Goal: Task Accomplishment & Management: Complete application form

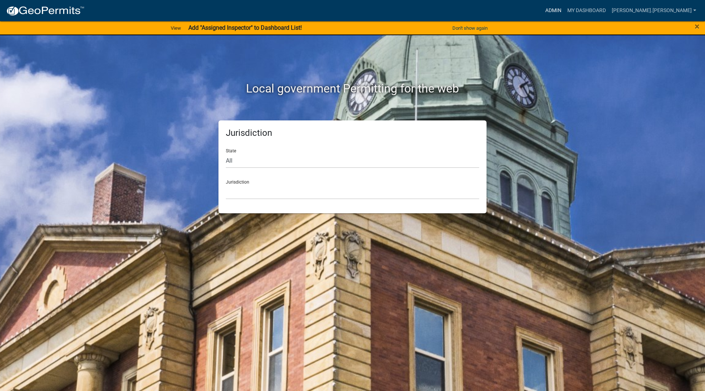
click at [565, 12] on link "Admin" at bounding box center [554, 11] width 22 height 14
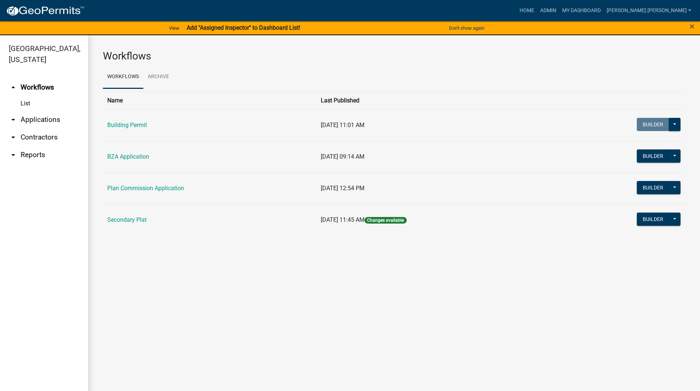
click at [33, 111] on link "arrow_drop_down Applications" at bounding box center [44, 120] width 88 height 18
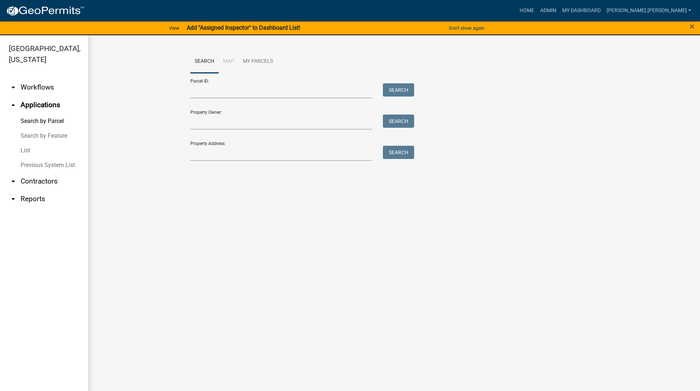
click at [37, 143] on link "List" at bounding box center [44, 150] width 88 height 15
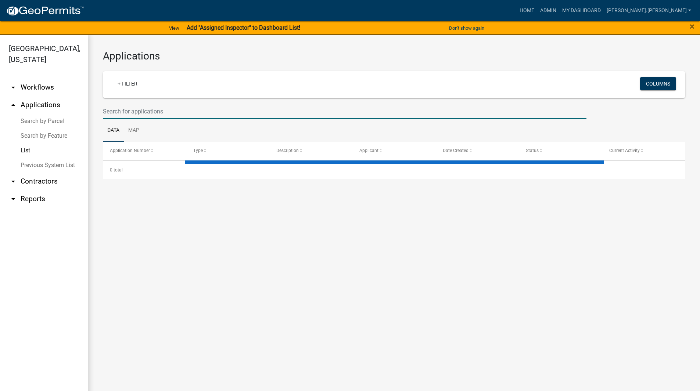
click at [210, 106] on input "text" at bounding box center [344, 111] width 483 height 15
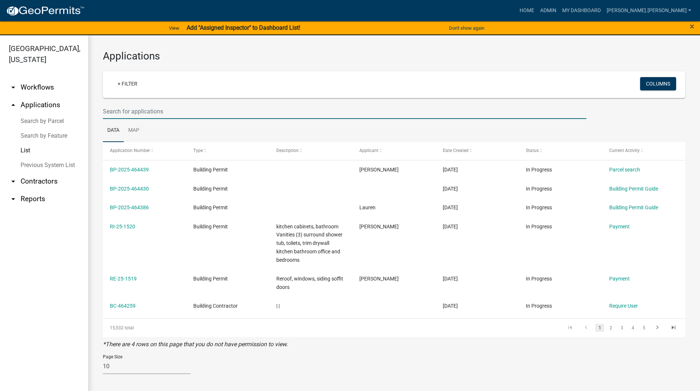
drag, startPoint x: 338, startPoint y: 112, endPoint x: 329, endPoint y: 106, distance: 11.1
click at [338, 112] on input "text" at bounding box center [344, 111] width 483 height 15
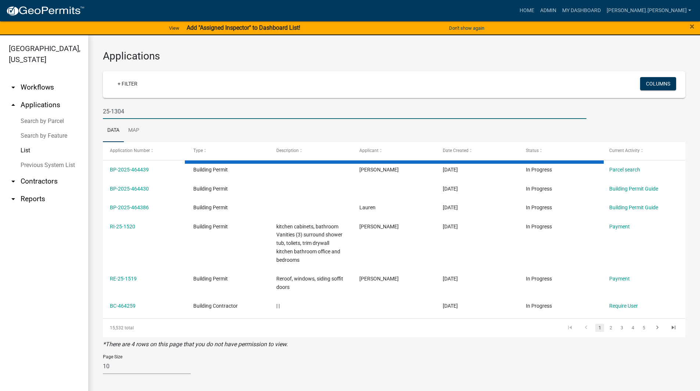
type input "25-1304"
click at [94, 104] on div "Applications + Filter Columns 25-1304 Data Map Application Number Type Descript…" at bounding box center [394, 215] width 612 height 360
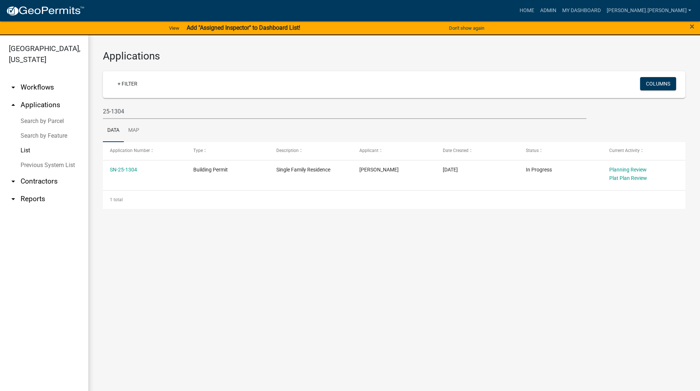
click at [123, 171] on link "SN-25-1304" at bounding box center [123, 170] width 27 height 6
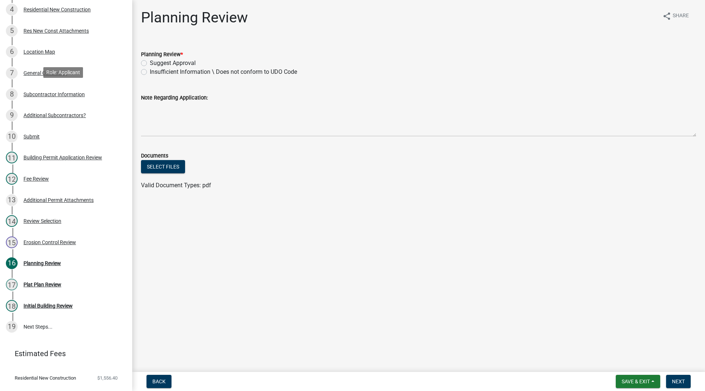
scroll to position [147, 0]
click at [64, 290] on link "17 Plat Plan Review" at bounding box center [66, 284] width 132 height 21
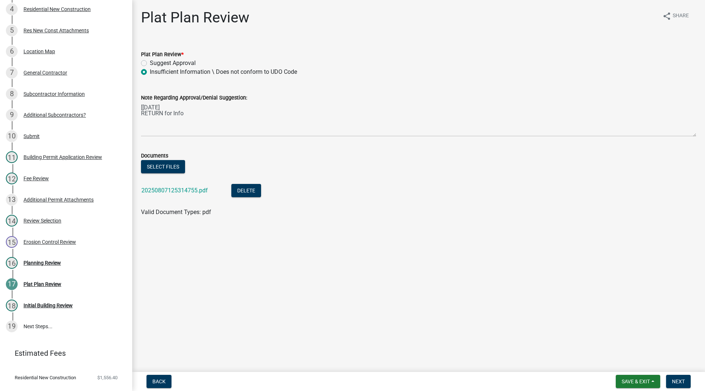
click at [196, 269] on main "Plat Plan Review share Share Plat Plan Review * Suggest Approval Insufficient I…" at bounding box center [418, 184] width 573 height 369
click at [166, 190] on link "20250807125314755.pdf" at bounding box center [174, 190] width 66 height 7
click at [234, 234] on main "Plat Plan Review share Share Plat Plan Review * Suggest Approval Insufficient I…" at bounding box center [418, 184] width 573 height 369
click at [178, 109] on textarea "[[DATE] RETURN for Info" at bounding box center [418, 119] width 555 height 35
click at [195, 151] on div "Documents" at bounding box center [418, 155] width 555 height 9
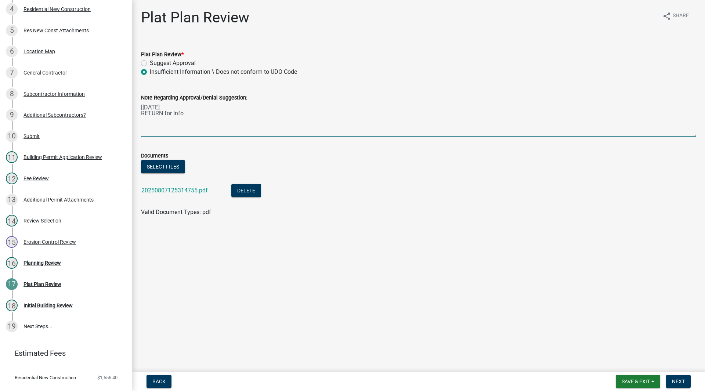
click at [181, 108] on textarea "[[DATE] RETURN for Info" at bounding box center [418, 119] width 555 height 35
drag, startPoint x: 176, startPoint y: 107, endPoint x: 132, endPoint y: 110, distance: 43.5
click at [132, 110] on div "Plat Plan Review share Share Plat Plan Review * Suggest Approval Insufficient I…" at bounding box center [418, 119] width 573 height 221
click at [192, 205] on ul "20250807125314755.pdf Delete" at bounding box center [418, 191] width 555 height 33
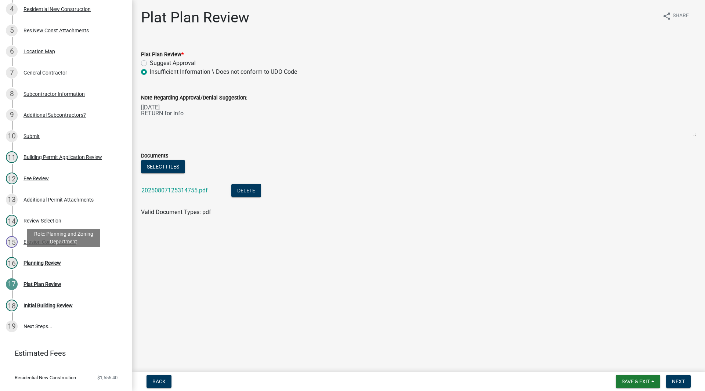
click at [39, 262] on div "Planning Review" at bounding box center [42, 262] width 37 height 5
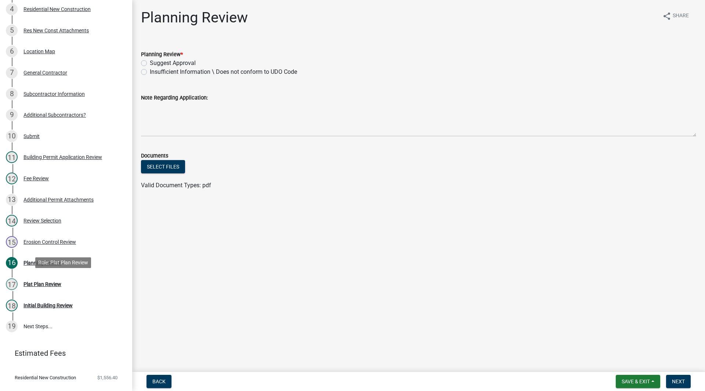
click at [42, 277] on link "17 Plat Plan Review" at bounding box center [66, 284] width 132 height 21
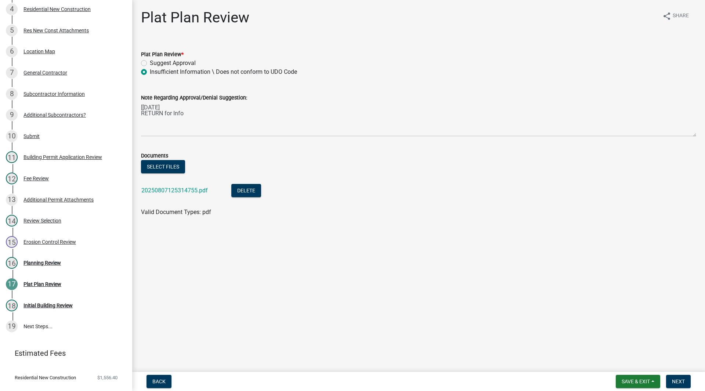
click at [190, 232] on main "Plat Plan Review share Share Plat Plan Review * Suggest Approval Insufficient I…" at bounding box center [418, 184] width 573 height 369
click at [66, 260] on div "16 Planning Review" at bounding box center [63, 263] width 115 height 12
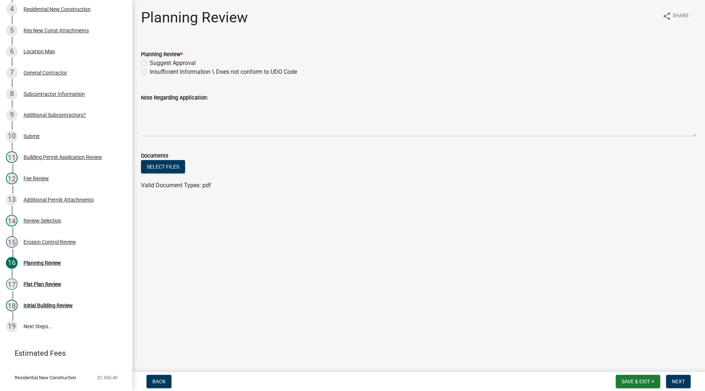
click at [181, 250] on main "Planning Review share Share Planning Review * Suggest Approval Insufficient Inf…" at bounding box center [418, 184] width 573 height 369
click at [29, 241] on div "Erosion Control Review" at bounding box center [50, 242] width 53 height 5
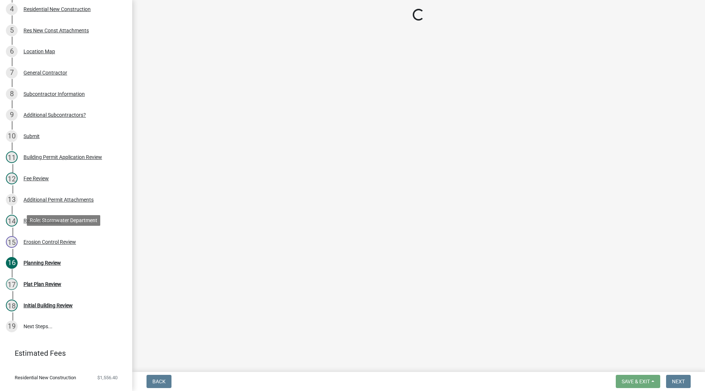
select select "89e195da-f99d-4db7-b5c5-4772c69601eb"
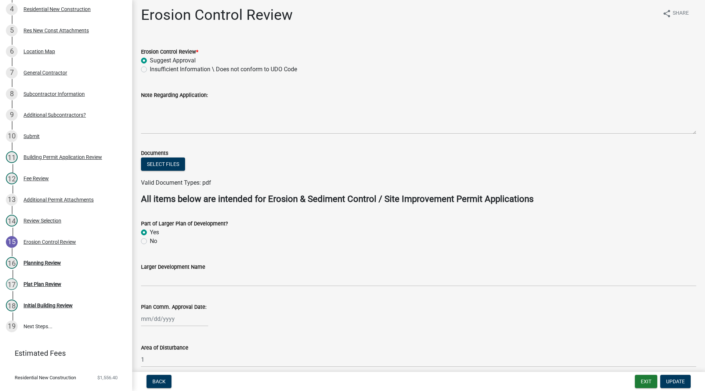
scroll to position [0, 0]
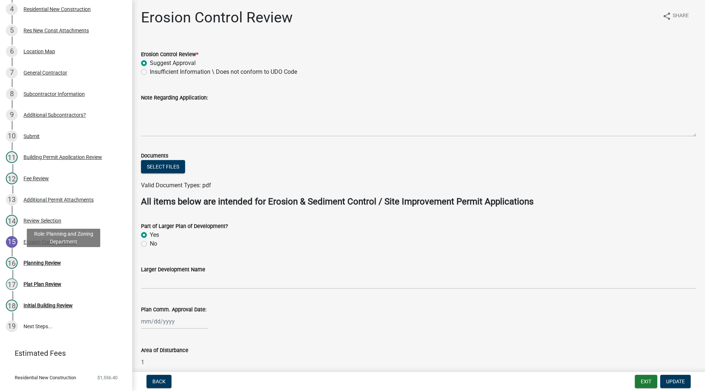
click at [71, 258] on div "16 Planning Review" at bounding box center [63, 263] width 115 height 12
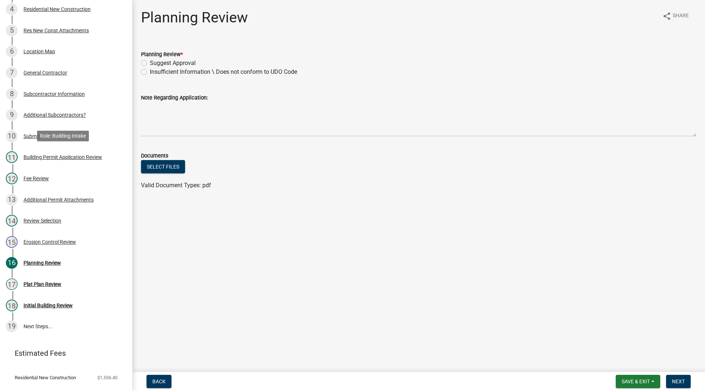
click at [60, 162] on div "11 Building Permit Application Review" at bounding box center [63, 157] width 115 height 12
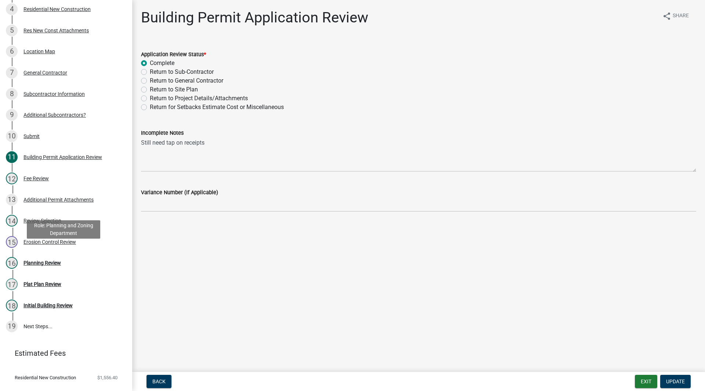
scroll to position [160, 0]
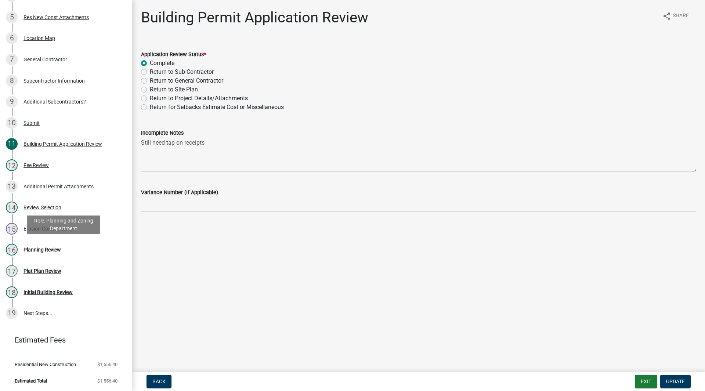
click at [73, 253] on div "16 Planning Review" at bounding box center [63, 250] width 115 height 12
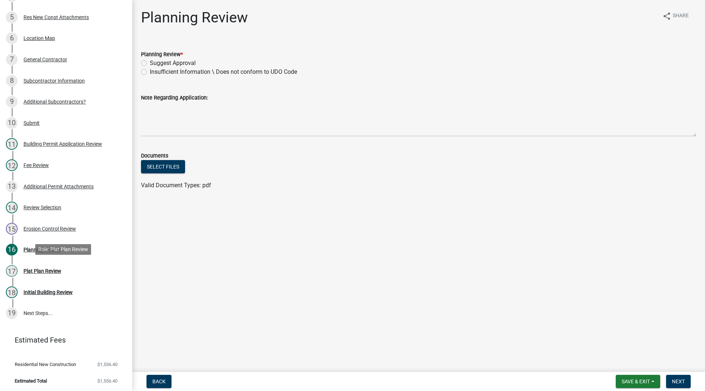
click at [73, 275] on div "17 Plat Plan Review" at bounding box center [63, 271] width 115 height 12
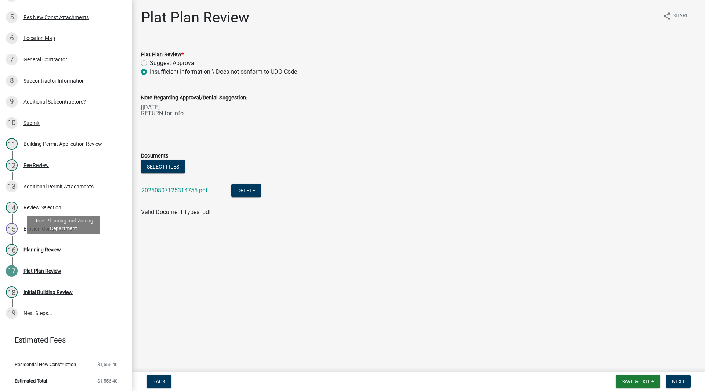
click at [79, 254] on div "16 Planning Review" at bounding box center [63, 250] width 115 height 12
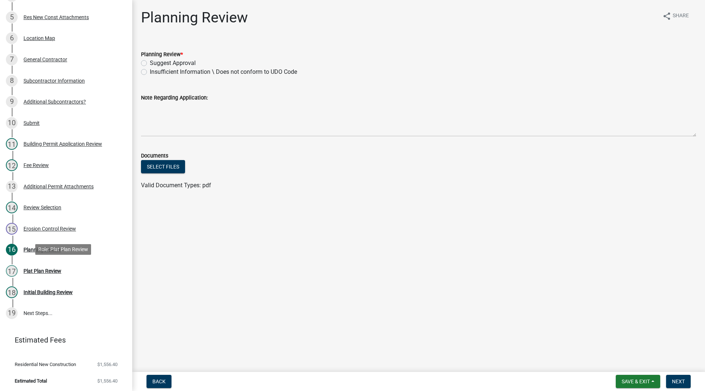
click at [77, 265] on div "17 Plat Plan Review" at bounding box center [63, 271] width 115 height 12
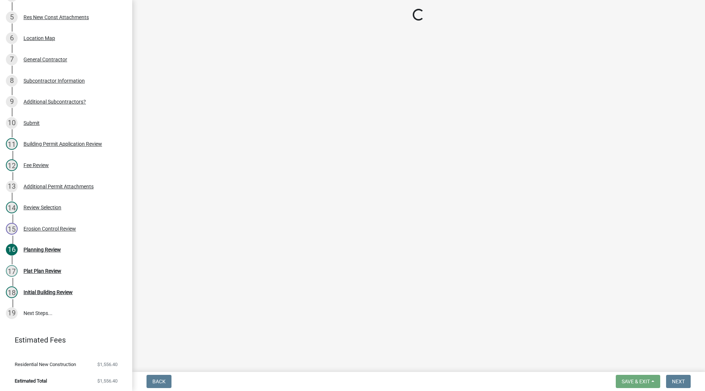
click at [80, 252] on div "16 Planning Review" at bounding box center [63, 250] width 115 height 12
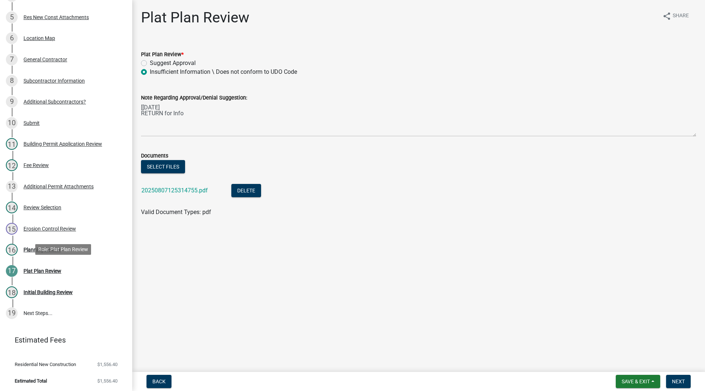
click at [79, 269] on div "17 Plat Plan Review" at bounding box center [63, 271] width 115 height 12
click at [79, 251] on div "16 Planning Review" at bounding box center [63, 250] width 115 height 12
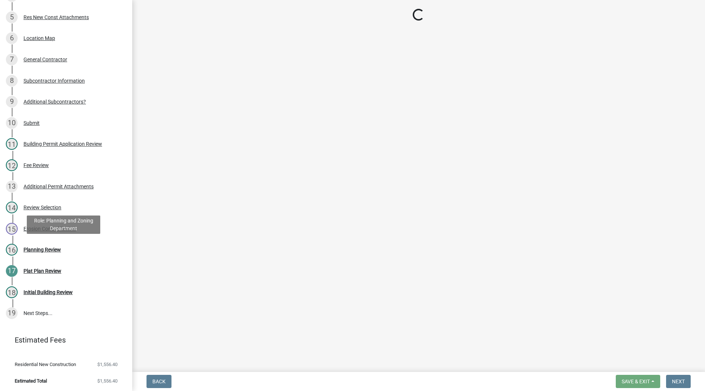
click at [79, 251] on div "16 Planning Review" at bounding box center [63, 250] width 115 height 12
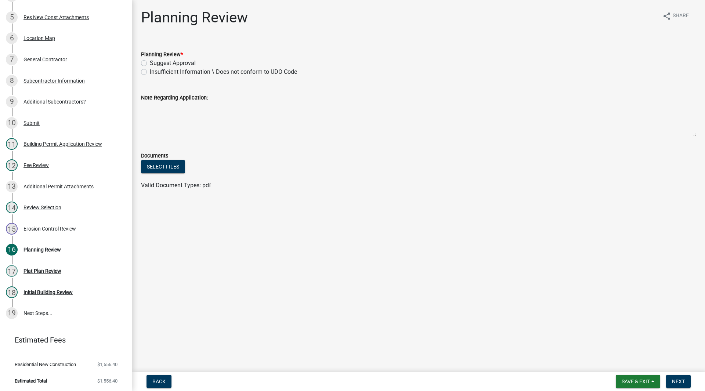
click at [220, 261] on main "Planning Review share Share Planning Review * Suggest Approval Insufficient Inf…" at bounding box center [418, 184] width 573 height 369
click at [171, 253] on main "Planning Review share Share Planning Review * Suggest Approval Insufficient Inf…" at bounding box center [418, 184] width 573 height 369
click at [46, 273] on div "17 Plat Plan Review" at bounding box center [63, 271] width 115 height 12
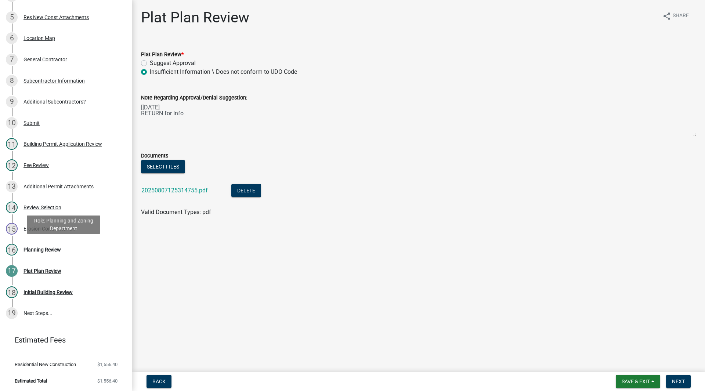
click at [68, 246] on div "16 Planning Review" at bounding box center [63, 250] width 115 height 12
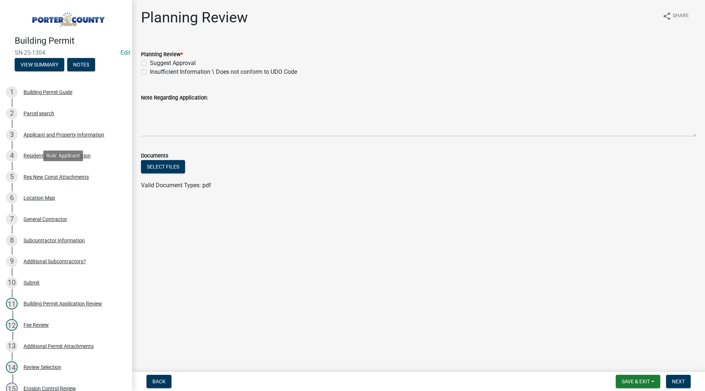
scroll to position [0, 0]
click at [73, 141] on link "3 Applicant and Property Information" at bounding box center [66, 135] width 132 height 21
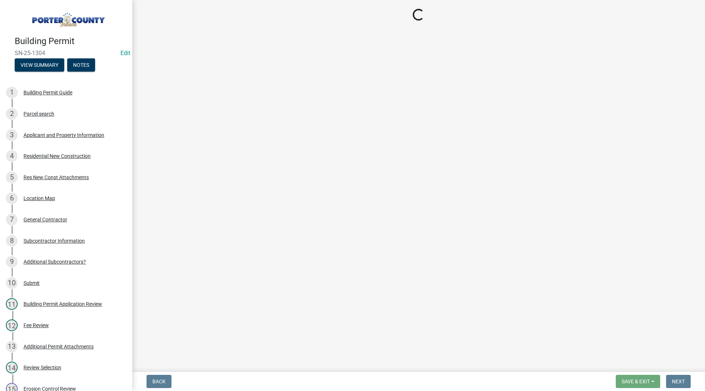
select select "eebc071e-620a-4db8-83e9-cb6b194c67e9"
select select "0ba2db78-5dbf-43b9-a42c-6cccc1e5ba15"
select select "0d764019-f1ff-4f3b-9299-33f0d080acc7"
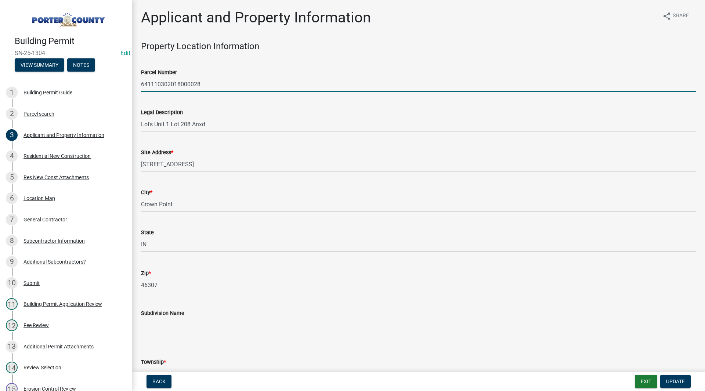
drag, startPoint x: 210, startPoint y: 83, endPoint x: 150, endPoint y: 87, distance: 60.0
click at [142, 86] on input "641110302018000028" at bounding box center [418, 84] width 555 height 15
click at [199, 94] on wm-data-entity-input "Parcel Number 641110302018000028" at bounding box center [418, 78] width 555 height 40
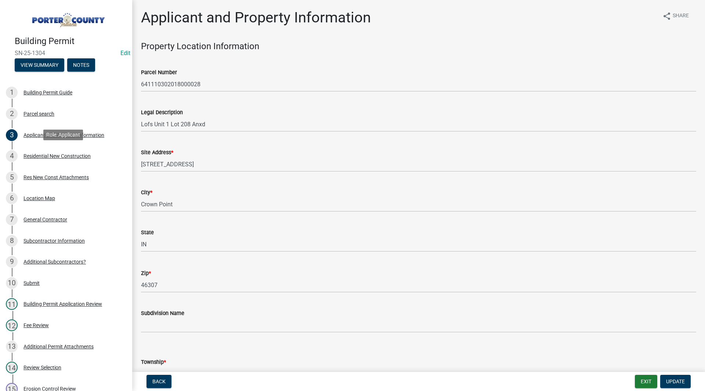
click at [84, 155] on div "Residential New Construction" at bounding box center [57, 156] width 67 height 5
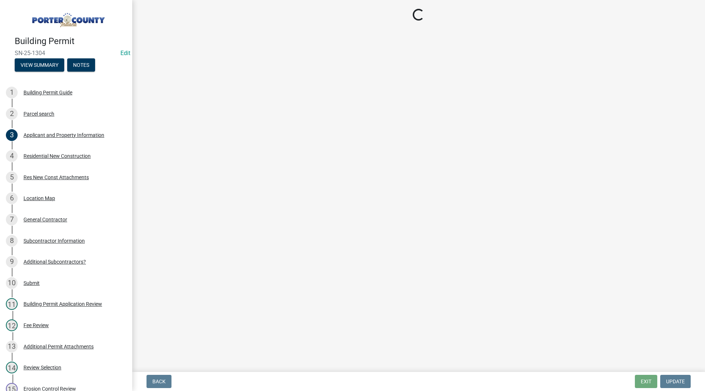
select select "9e518564-4428-4eb4-941b-0b1ac8082854"
select select "785cad32-1873-4672-a03b-bc5f46564cd6"
select select "b5a5c90e-8d72-4ffd-8079-af89c218e1ea"
select select "da227d29-566a-49e4-bd4b-3ce542f228e7"
select select "7ba8615f-7d0b-4559-8263-a59f3bb0b80e"
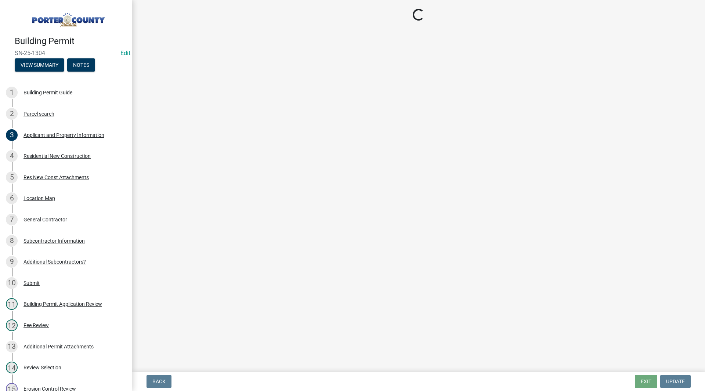
select select "a7554658-1ff0-4ba4-86bb-30b1109b1a56"
select select "7427f001-d34c-4c58-bf3c-f60178144653"
select select "aeb13f5b-f618-4fb0-9457-a1d82e5b0688"
select select "569fc36c-3166-4026-8764-ea78816a78f1"
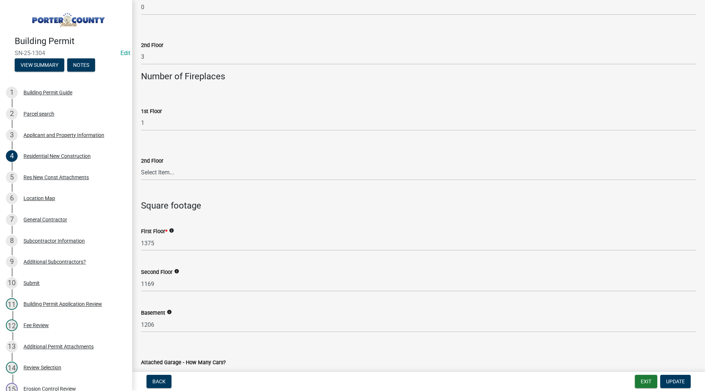
scroll to position [1900, 0]
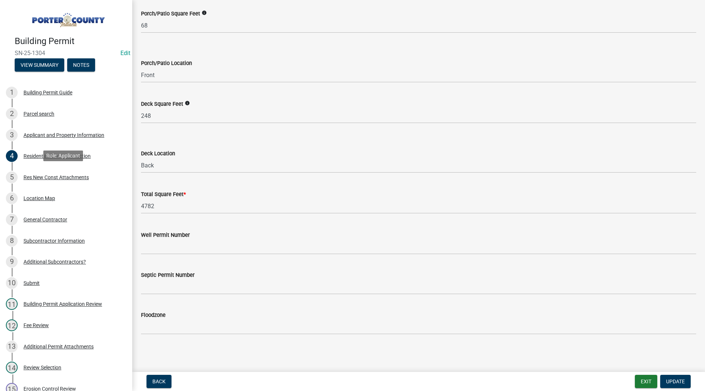
click at [67, 180] on div "5 Res New Const Attachments" at bounding box center [63, 178] width 115 height 12
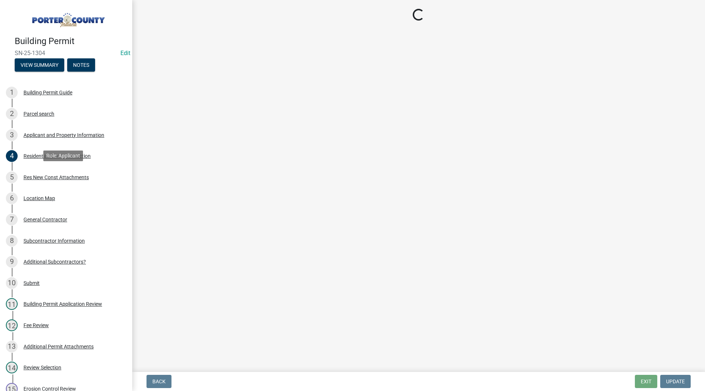
scroll to position [0, 0]
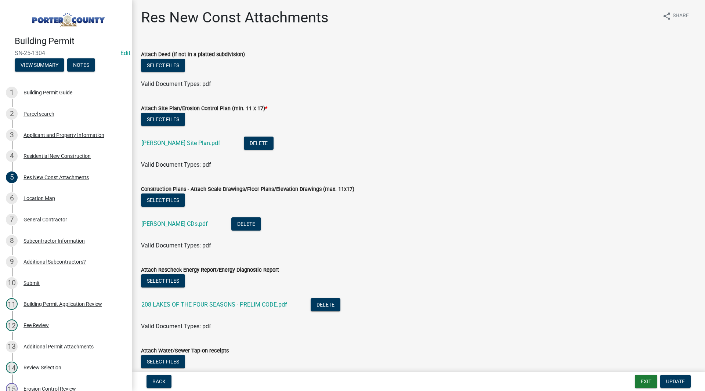
click at [190, 140] on link "[PERSON_NAME] Site Plan.pdf" at bounding box center [180, 143] width 79 height 7
click at [168, 224] on link "[PERSON_NAME] CDs.pdf" at bounding box center [174, 223] width 66 height 7
click at [74, 157] on div "Residential New Construction" at bounding box center [57, 156] width 67 height 5
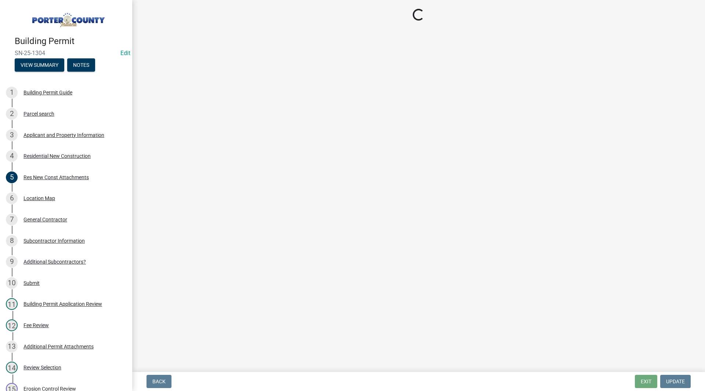
select select "9e518564-4428-4eb4-941b-0b1ac8082854"
select select "785cad32-1873-4672-a03b-bc5f46564cd6"
select select "b5a5c90e-8d72-4ffd-8079-af89c218e1ea"
select select "da227d29-566a-49e4-bd4b-3ce542f228e7"
select select "7ba8615f-7d0b-4559-8263-a59f3bb0b80e"
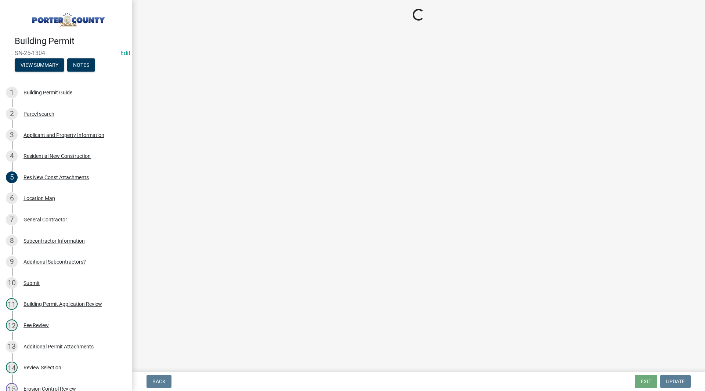
select select "a7554658-1ff0-4ba4-86bb-30b1109b1a56"
select select "7427f001-d34c-4c58-bf3c-f60178144653"
select select "aeb13f5b-f618-4fb0-9457-a1d82e5b0688"
select select "569fc36c-3166-4026-8764-ea78816a78f1"
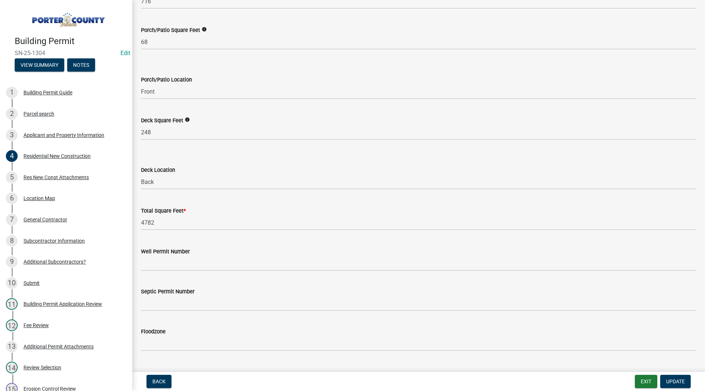
scroll to position [1900, 0]
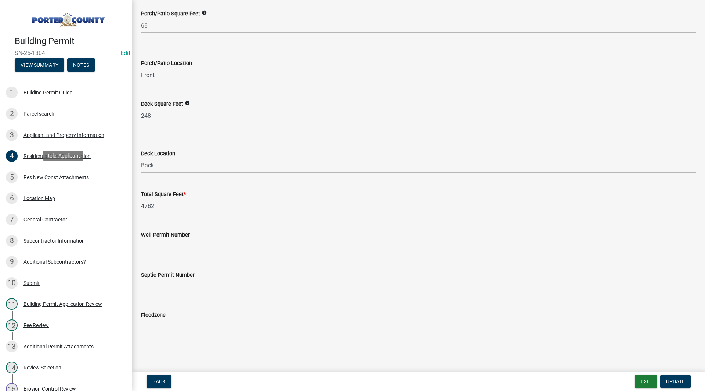
click at [90, 174] on div "5 Res New Const Attachments" at bounding box center [63, 178] width 115 height 12
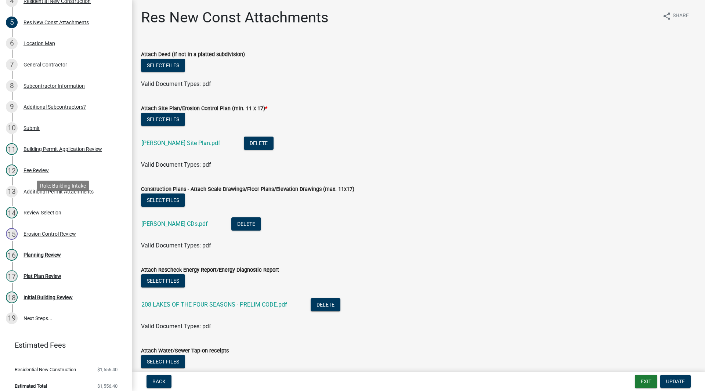
scroll to position [160, 0]
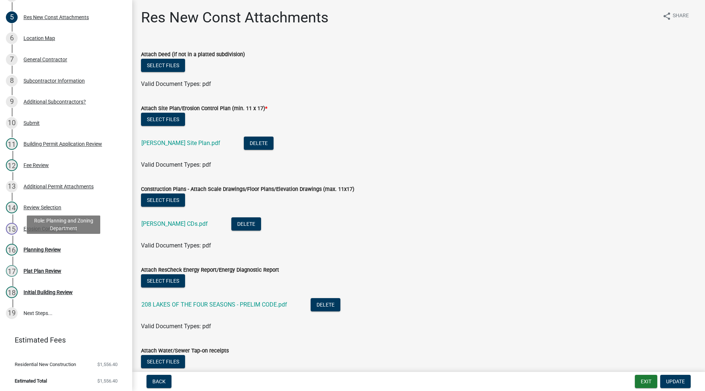
click at [61, 256] on link "16 Planning Review" at bounding box center [66, 250] width 132 height 21
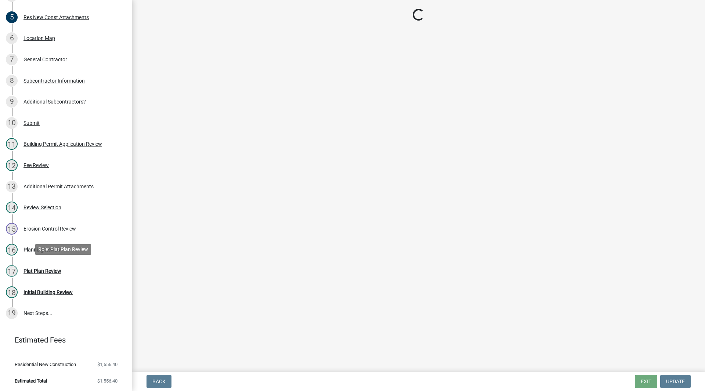
click at [61, 274] on div "17 Plat Plan Review" at bounding box center [63, 271] width 115 height 12
